Goal: Task Accomplishment & Management: Use online tool/utility

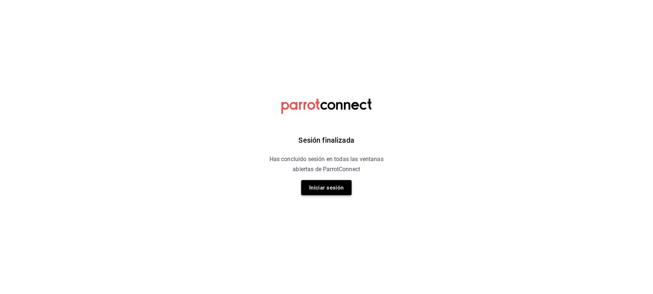
click at [331, 193] on button "Iniciar sesión" at bounding box center [326, 187] width 50 height 15
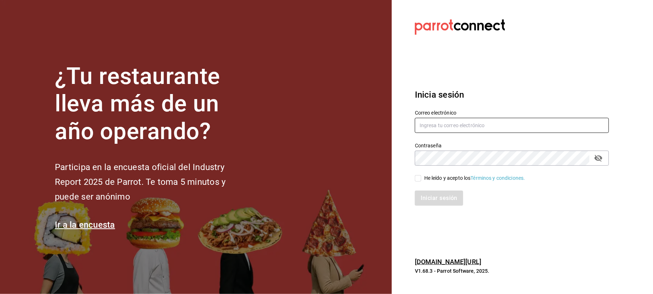
type input "[EMAIL_ADDRESS][DOMAIN_NAME]"
click at [425, 180] on div "He leído y acepto los Términos y condiciones." at bounding box center [474, 179] width 101 height 8
click at [421, 180] on input "He leído y acepto los Términos y condiciones." at bounding box center [418, 178] width 6 height 6
checkbox input "true"
click at [436, 200] on button "Iniciar sesión" at bounding box center [439, 198] width 49 height 15
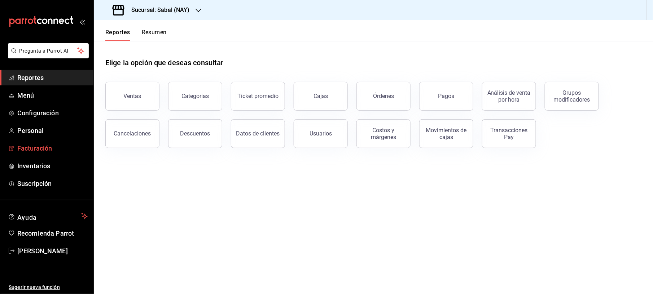
click at [25, 145] on span "Facturación" at bounding box center [52, 149] width 70 height 10
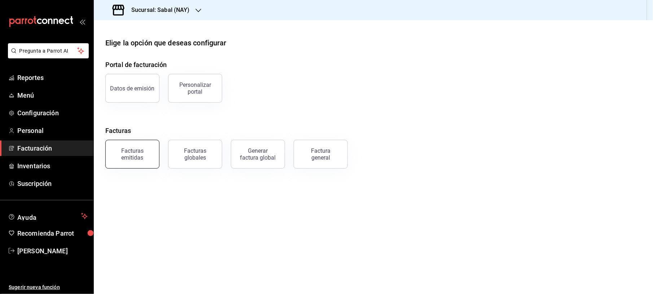
click at [129, 152] on div "Facturas emitidas" at bounding box center [132, 155] width 45 height 14
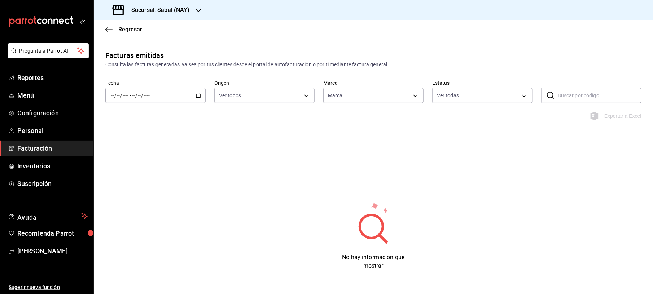
type input "7bb9fc4a-963e-4e00-9402-9ac56289446f"
click at [184, 92] on div "/ / - / /" at bounding box center [155, 95] width 100 height 15
click at [178, 8] on h3 "Sucursal: Sabal (NAY)" at bounding box center [158, 10] width 64 height 9
click at [145, 50] on div "Flamingos Golf" at bounding box center [148, 48] width 97 height 8
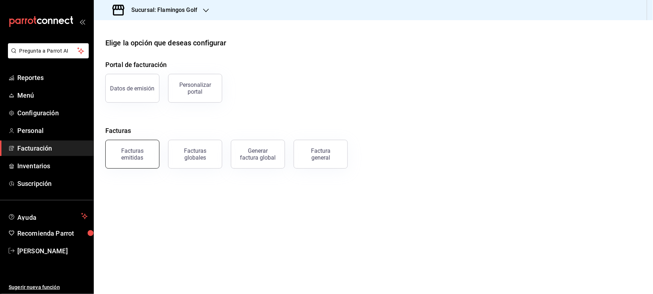
click at [145, 154] on div "Facturas emitidas" at bounding box center [132, 155] width 45 height 14
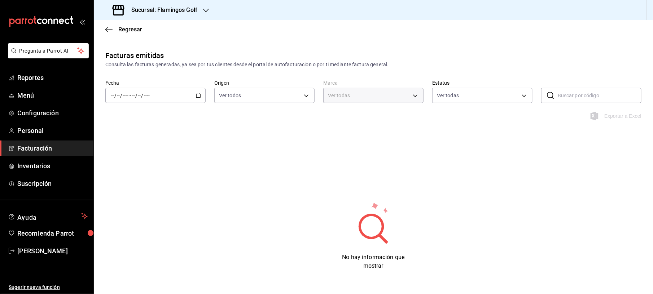
type input "fcb6ad62-2d7c-4c8d-a7b9-f3ea60482d45"
click at [199, 98] on div "/ / - / /" at bounding box center [155, 95] width 100 height 15
click at [159, 136] on span "Ayer" at bounding box center [139, 134] width 56 height 8
click at [198, 96] on icon "button" at bounding box center [198, 95] width 5 height 5
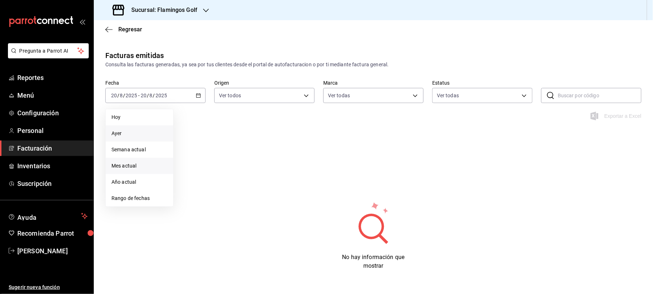
click at [131, 164] on span "Mes actual" at bounding box center [139, 166] width 56 height 8
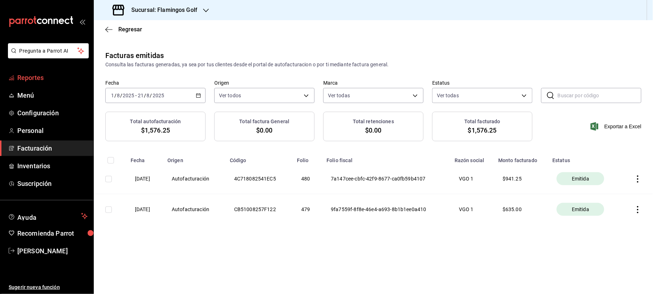
click at [34, 74] on span "Reportes" at bounding box center [52, 78] width 70 height 10
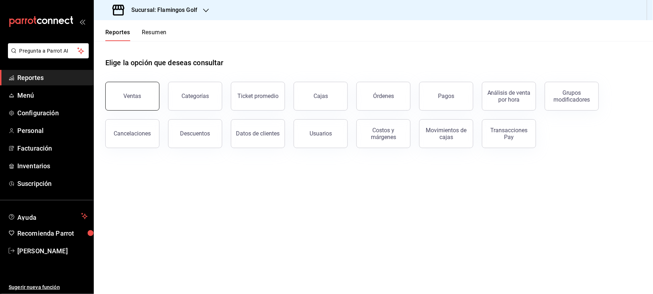
click at [151, 102] on button "Ventas" at bounding box center [132, 96] width 54 height 29
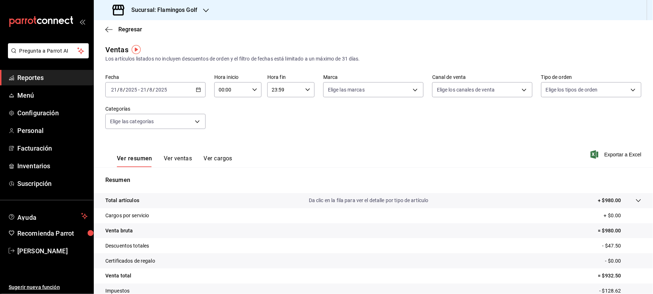
click at [199, 90] on div "2025-08-21 21 / 8 / 2025 - 2025-08-21 21 / 8 / 2025" at bounding box center [155, 89] width 100 height 15
click at [123, 126] on span "Ayer" at bounding box center [139, 128] width 56 height 8
click at [610, 158] on span "Exportar a Excel" at bounding box center [616, 154] width 49 height 9
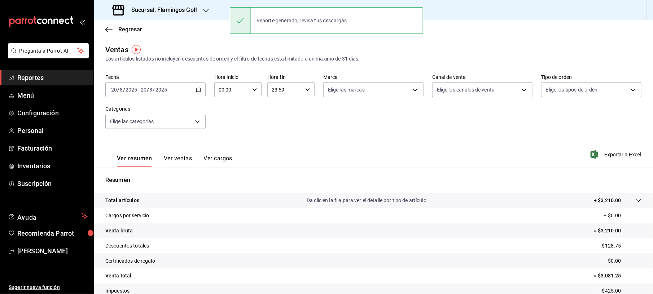
click at [48, 82] on span "Reportes" at bounding box center [52, 78] width 70 height 10
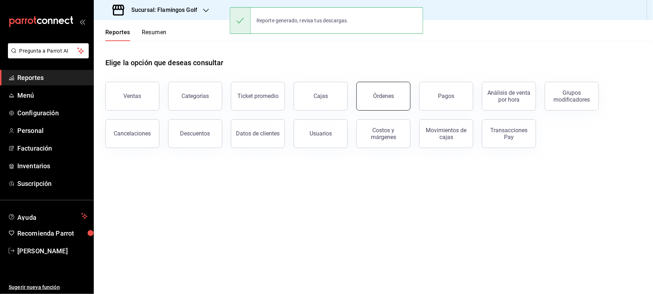
click at [367, 103] on button "Órdenes" at bounding box center [383, 96] width 54 height 29
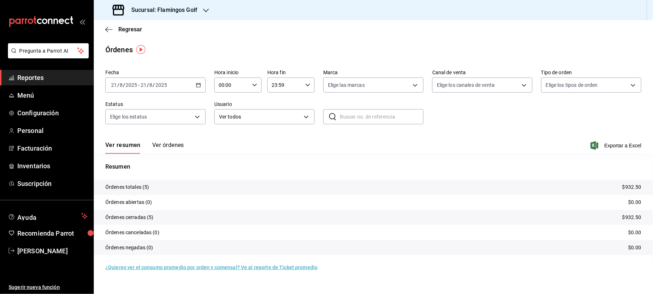
click at [198, 89] on div "2025-08-21 21 / 8 / 2025 - 2025-08-21 21 / 8 / 2025" at bounding box center [155, 85] width 100 height 15
click at [145, 123] on span "Ayer" at bounding box center [139, 123] width 56 height 8
click at [615, 145] on span "Exportar a Excel" at bounding box center [616, 145] width 49 height 9
